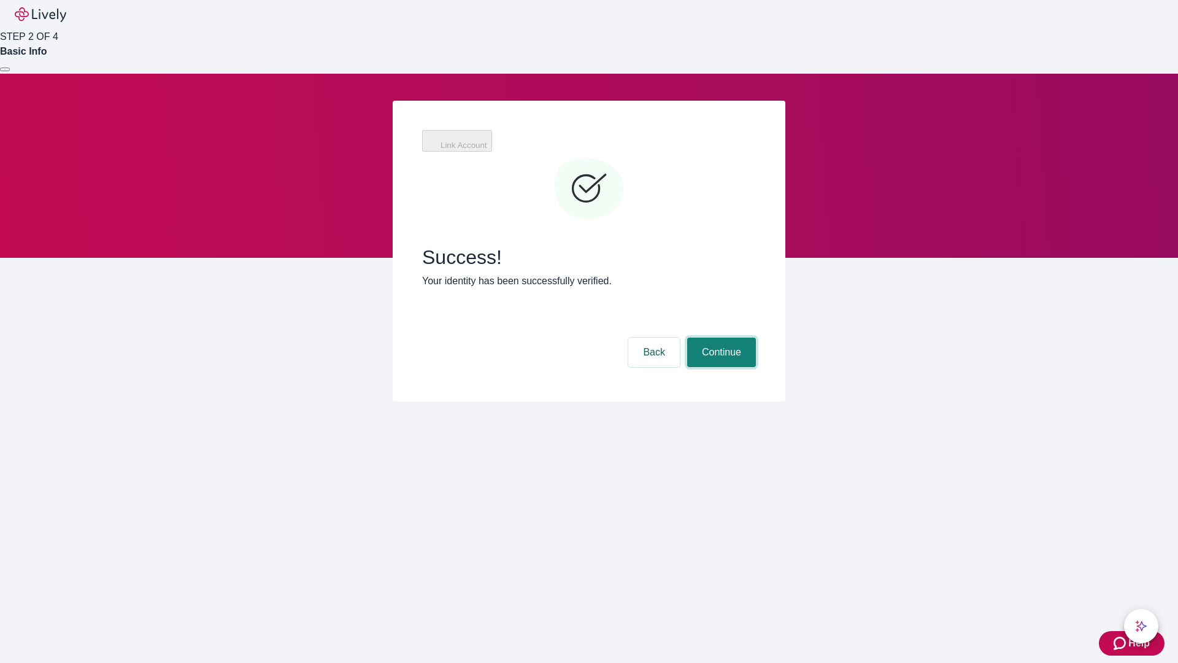
click at [720, 338] on button "Continue" at bounding box center [721, 352] width 69 height 29
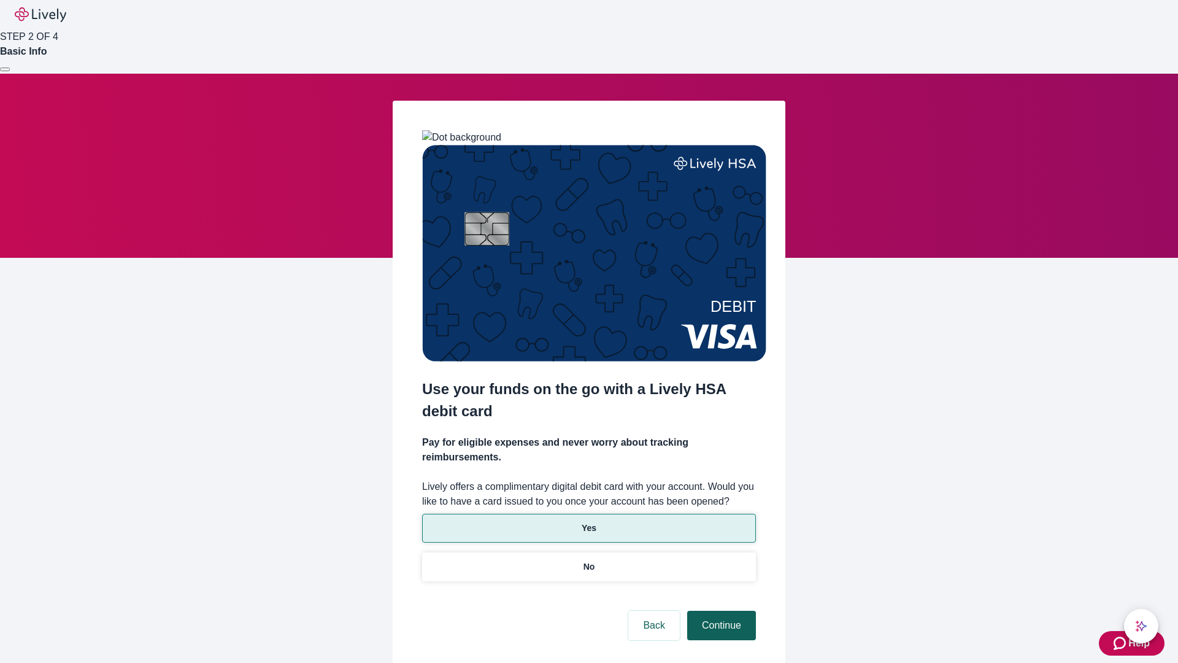
click at [588, 522] on p "Yes" at bounding box center [589, 528] width 15 height 13
click at [720, 611] on button "Continue" at bounding box center [721, 625] width 69 height 29
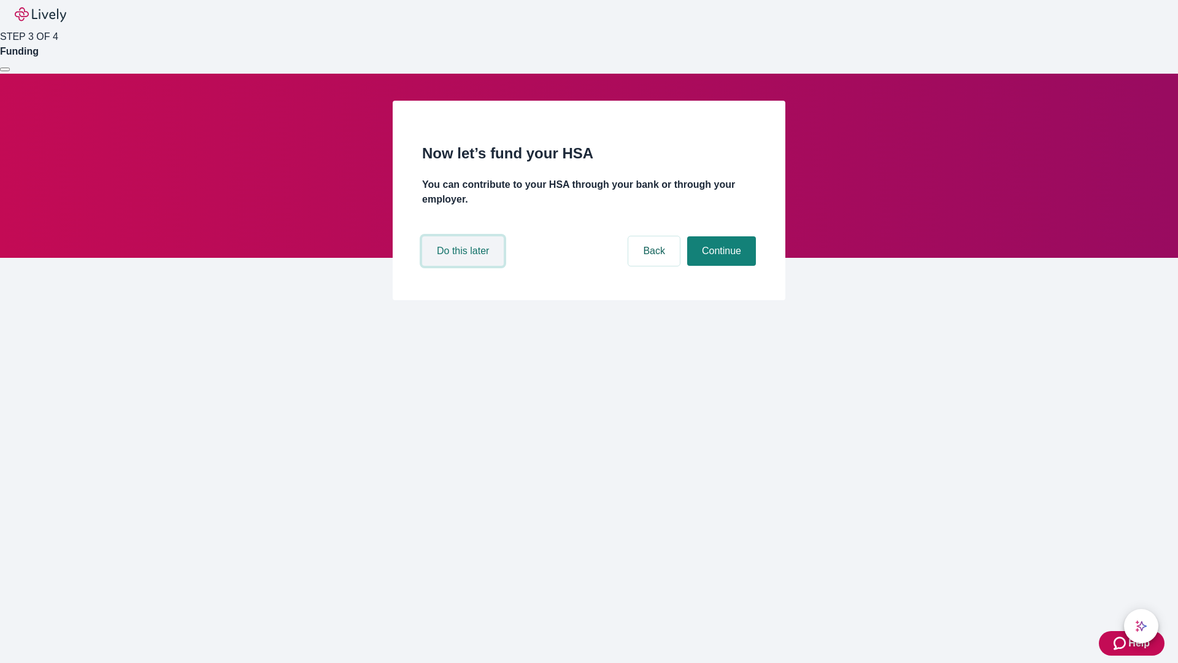
click at [465, 266] on button "Do this later" at bounding box center [463, 250] width 82 height 29
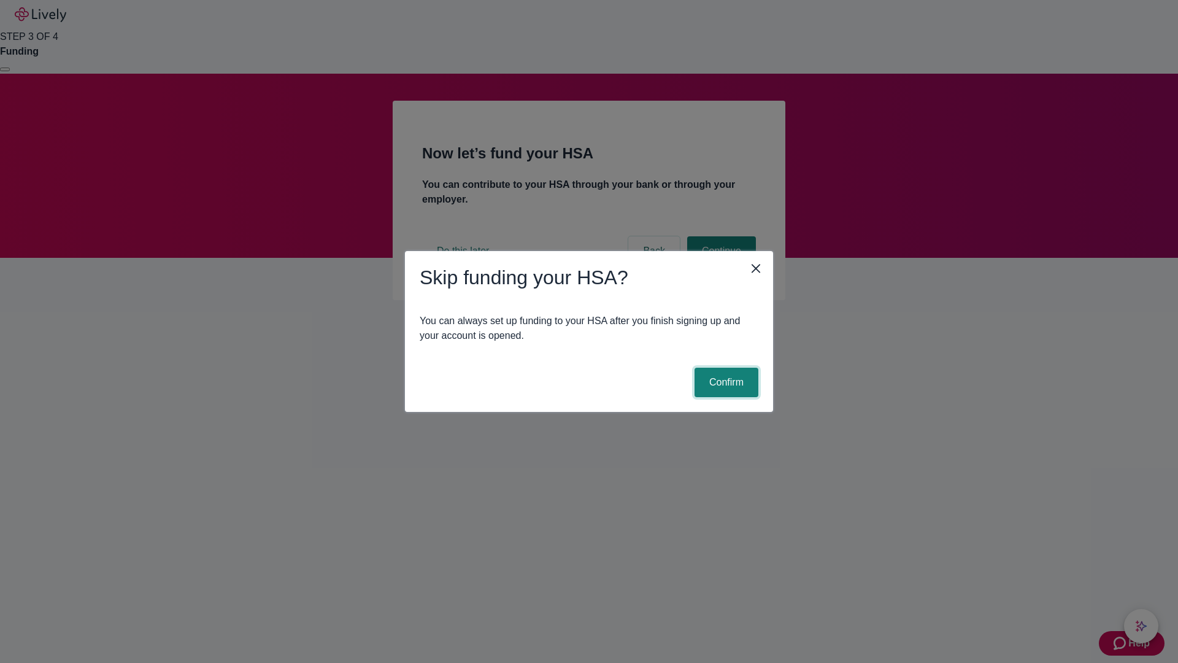
click at [725, 382] on button "Confirm" at bounding box center [727, 382] width 64 height 29
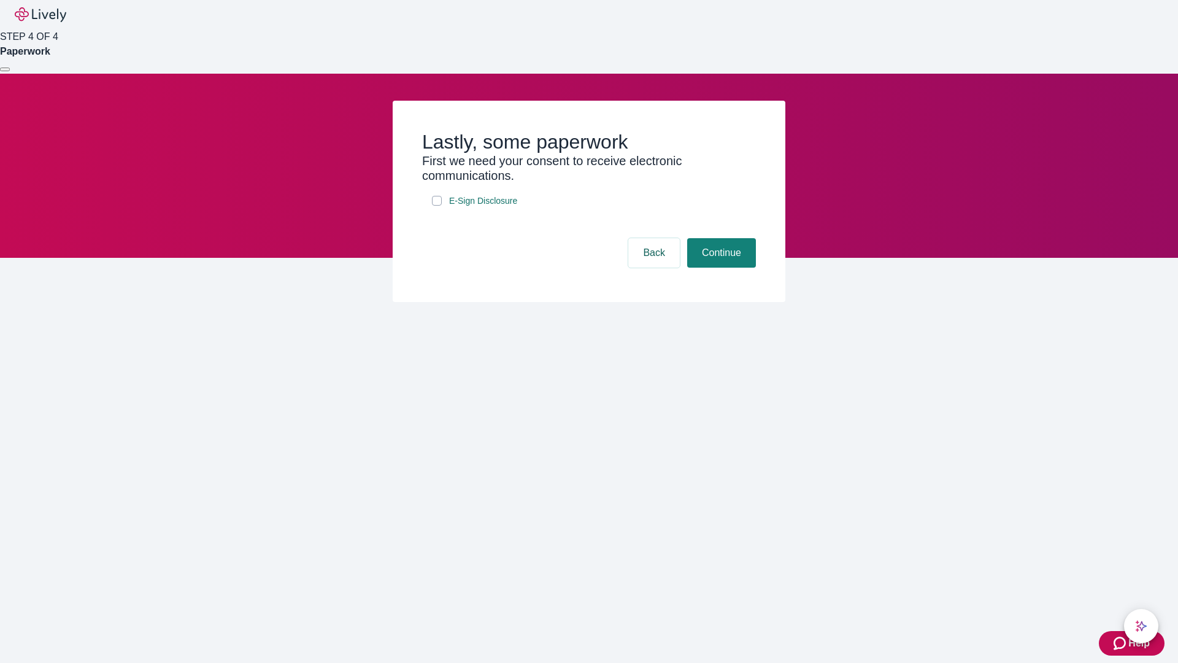
click at [437, 206] on input "E-Sign Disclosure" at bounding box center [437, 201] width 10 height 10
checkbox input "true"
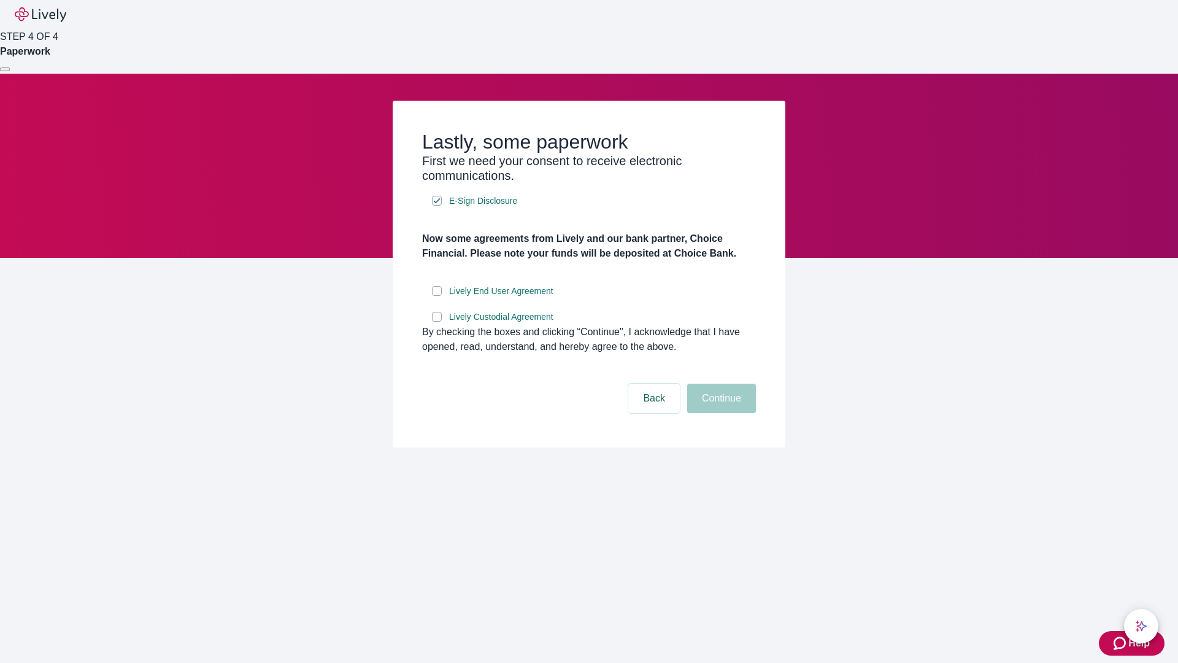
click at [437, 296] on input "Lively End User Agreement" at bounding box center [437, 291] width 10 height 10
checkbox input "true"
click at [437, 322] on input "Lively Custodial Agreement" at bounding box center [437, 317] width 10 height 10
checkbox input "true"
click at [720, 413] on button "Continue" at bounding box center [721, 398] width 69 height 29
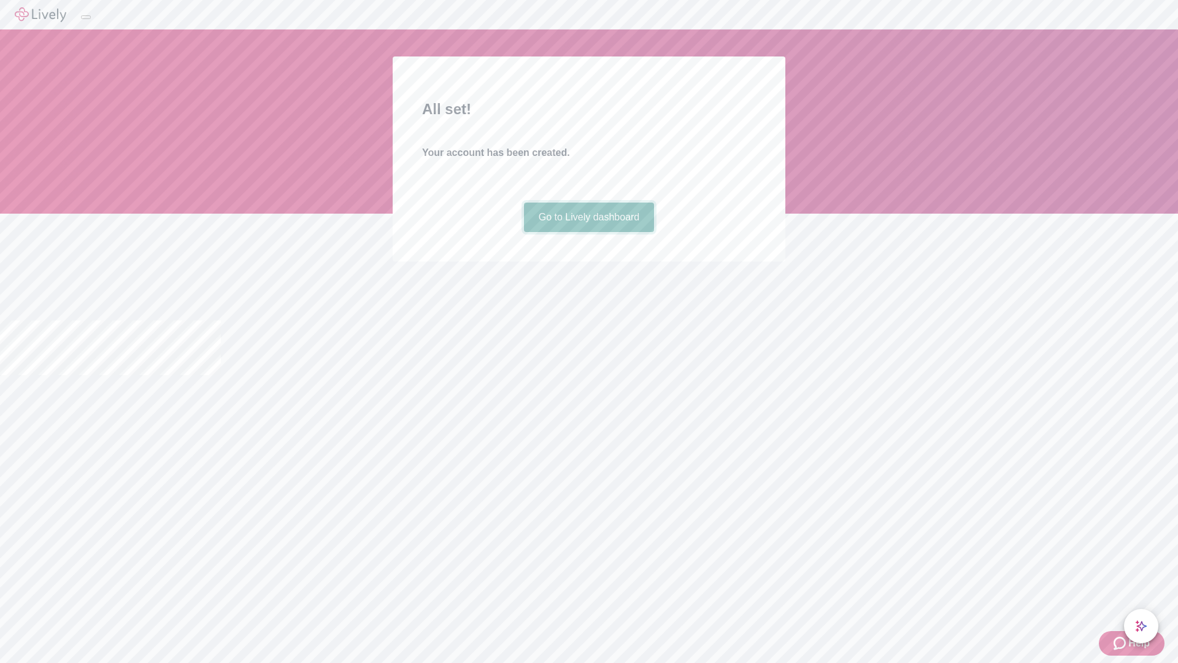
click at [588, 232] on link "Go to Lively dashboard" at bounding box center [589, 217] width 131 height 29
